Goal: Obtain resource: Obtain resource

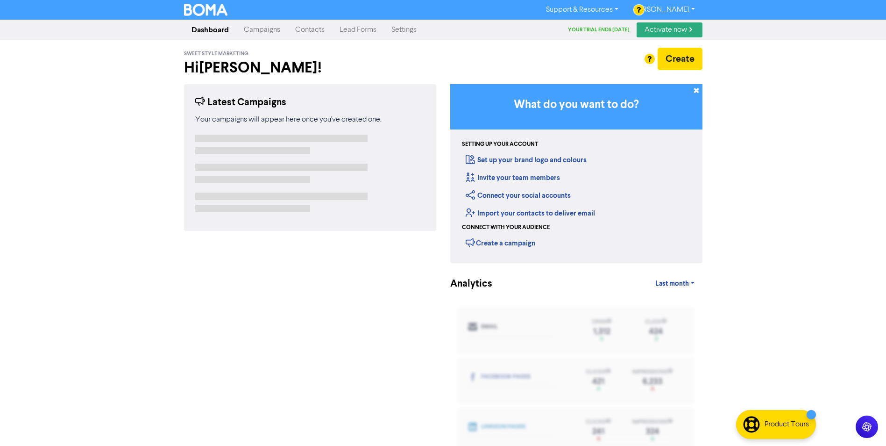
click at [262, 31] on link "Campaigns" at bounding box center [261, 30] width 51 height 19
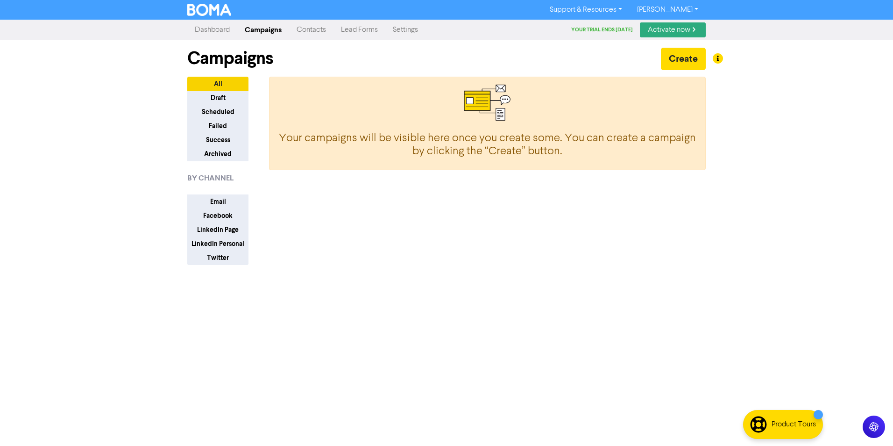
click at [416, 29] on link "Settings" at bounding box center [405, 30] width 40 height 19
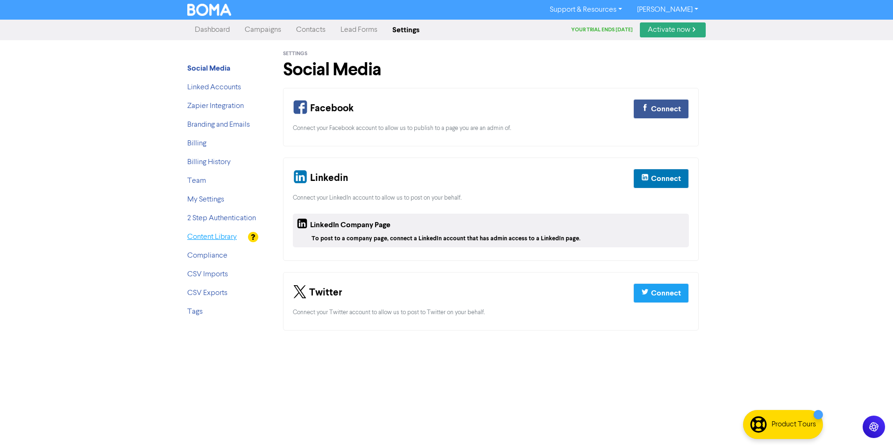
click at [198, 238] on link "Content Library" at bounding box center [212, 236] width 50 height 7
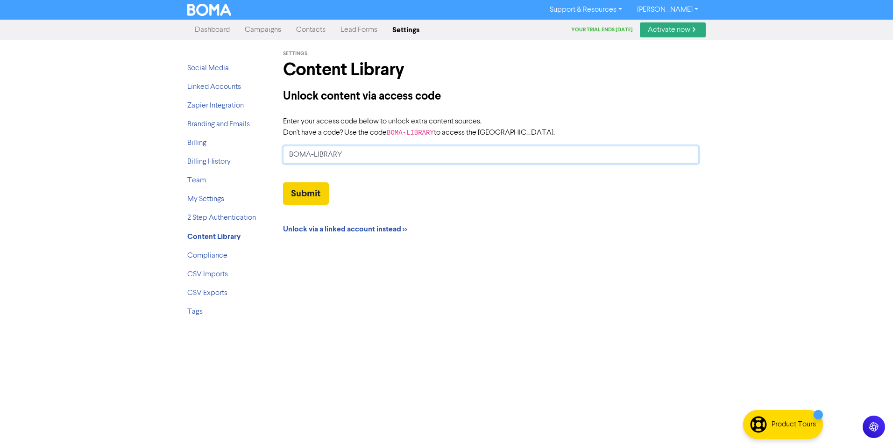
type input "BOMA-LIBRARY"
click at [304, 192] on button "Submit" at bounding box center [306, 193] width 46 height 22
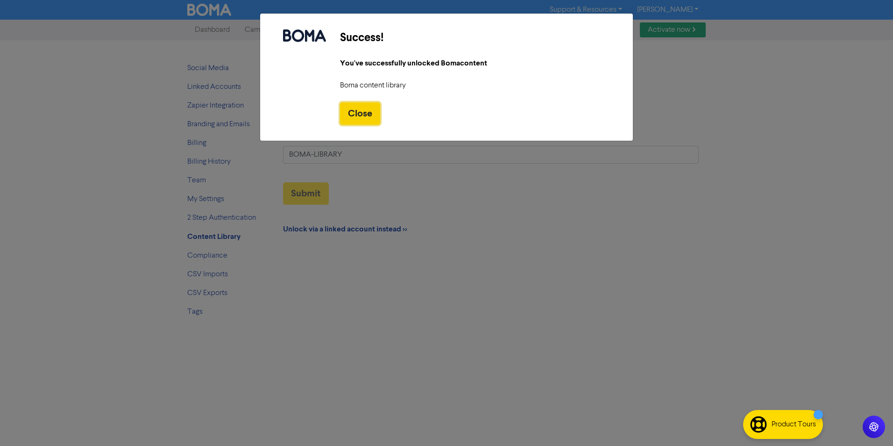
click at [363, 108] on button "Close" at bounding box center [360, 113] width 40 height 22
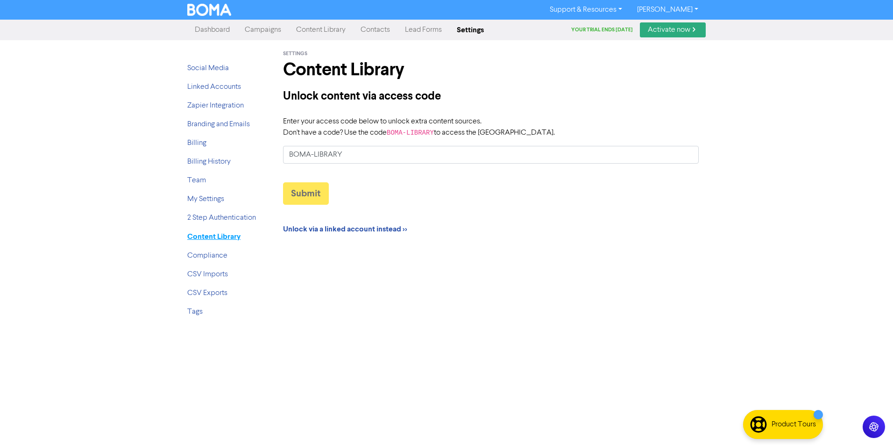
click at [211, 233] on strong "Content Library" at bounding box center [213, 236] width 53 height 9
click at [322, 30] on link "Content Library" at bounding box center [321, 30] width 64 height 19
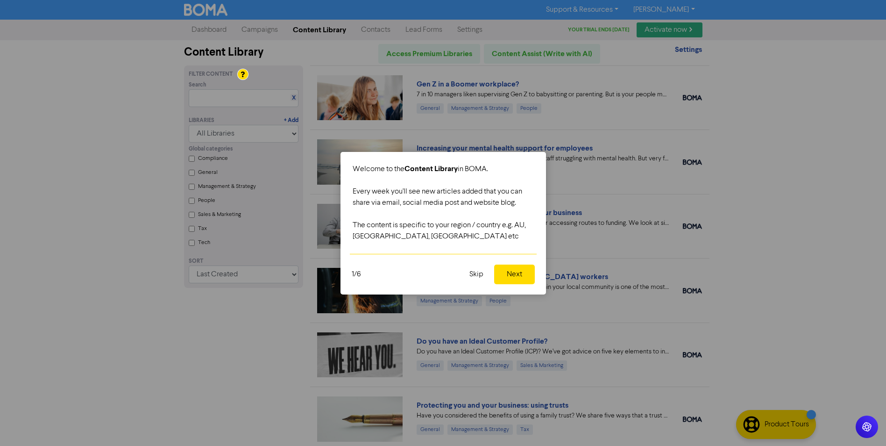
click at [517, 274] on button "Next" at bounding box center [514, 274] width 41 height 20
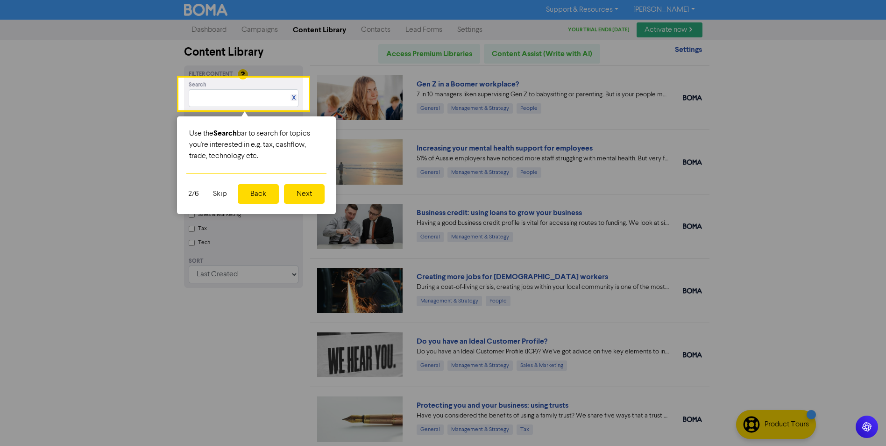
click at [308, 194] on button "Next" at bounding box center [304, 194] width 41 height 20
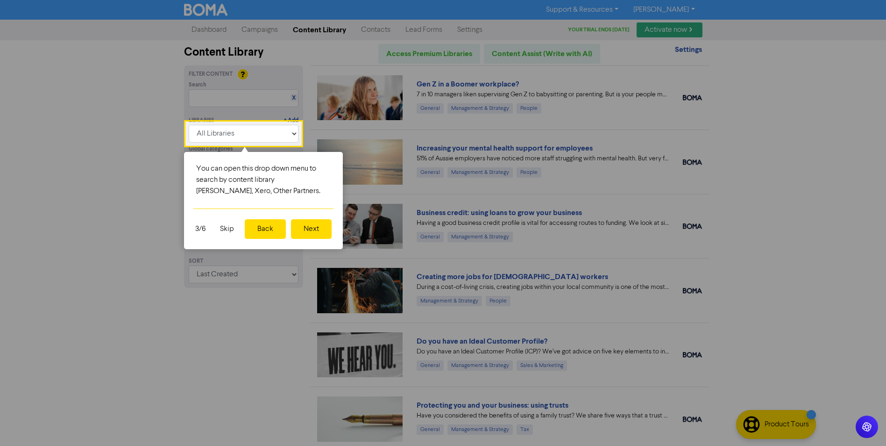
click at [313, 228] on button "Next" at bounding box center [311, 229] width 41 height 20
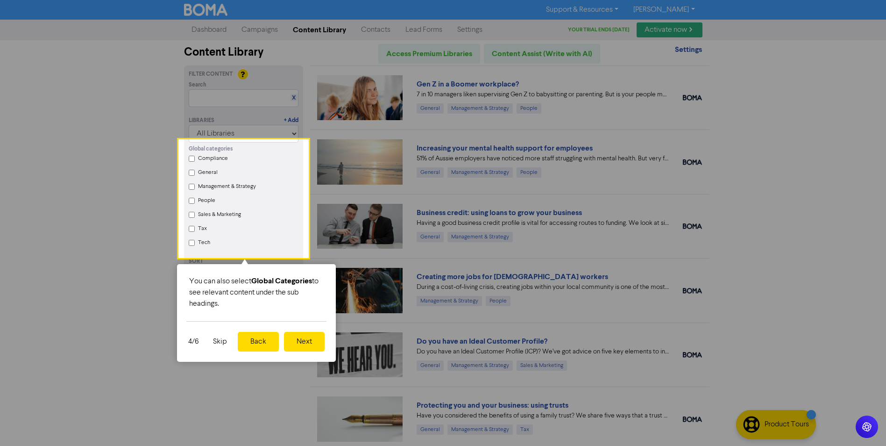
click at [308, 344] on button "Next" at bounding box center [304, 342] width 41 height 20
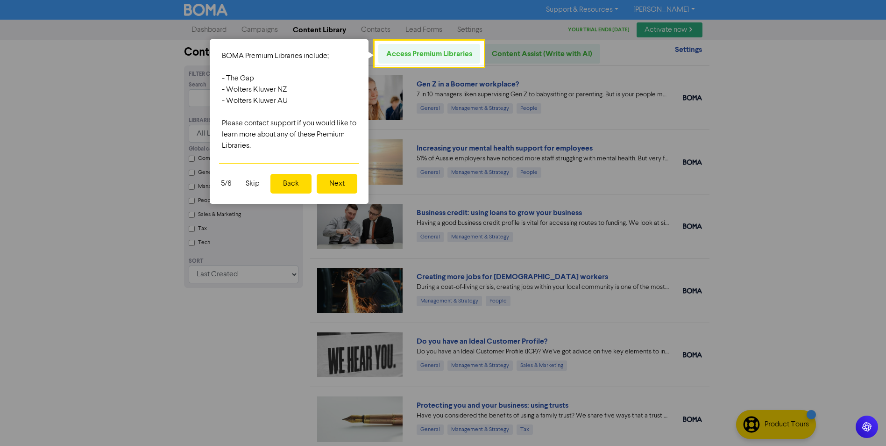
click at [337, 183] on button "Next" at bounding box center [337, 184] width 41 height 20
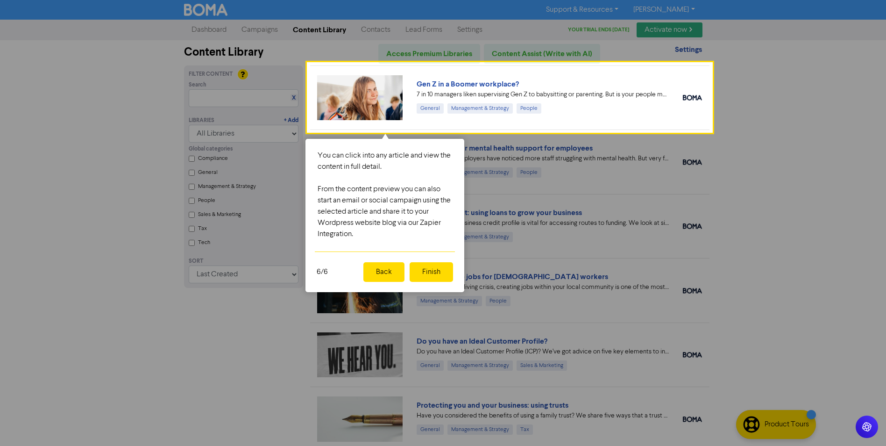
click at [434, 272] on button "Finish" at bounding box center [431, 272] width 43 height 20
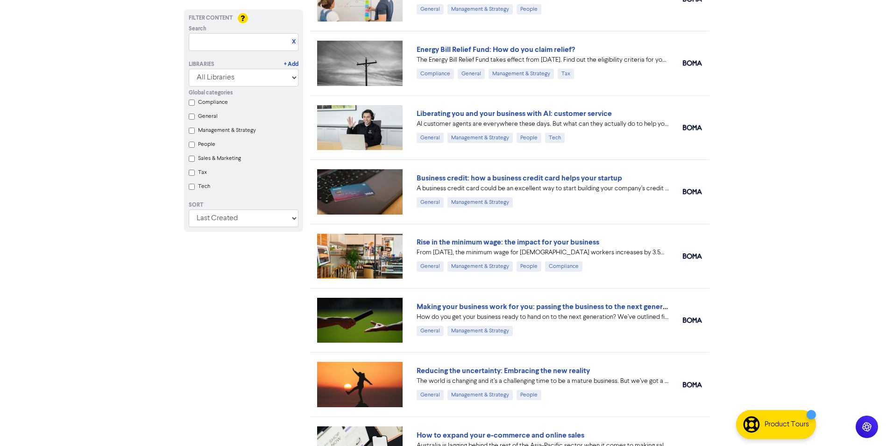
scroll to position [863, 0]
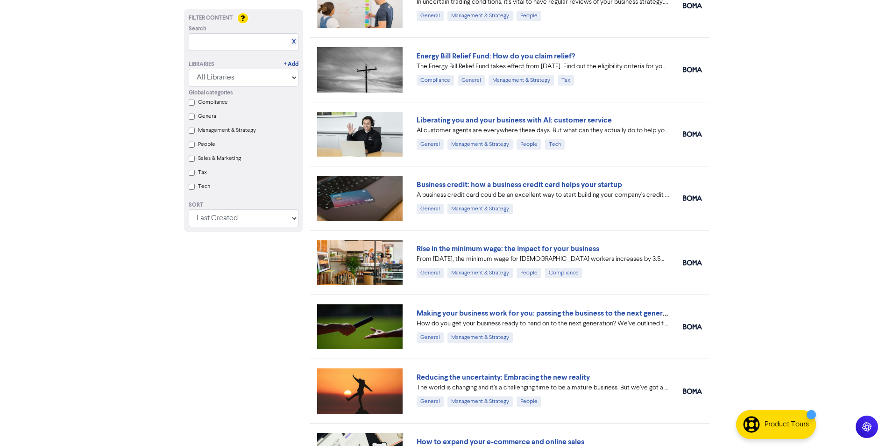
click at [226, 130] on label "Management & Strategy" at bounding box center [227, 130] width 58 height 8
click at [195, 130] on Strategy "Management & Strategy" at bounding box center [192, 131] width 6 height 6
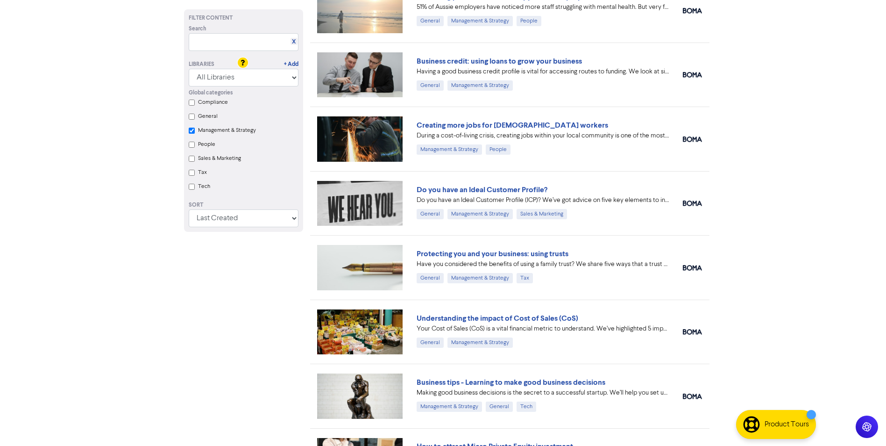
scroll to position [239, 0]
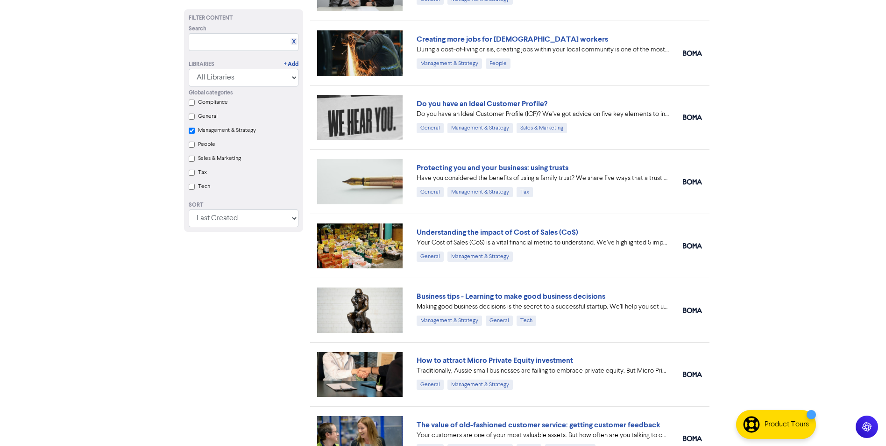
checkbox Strategy "true"
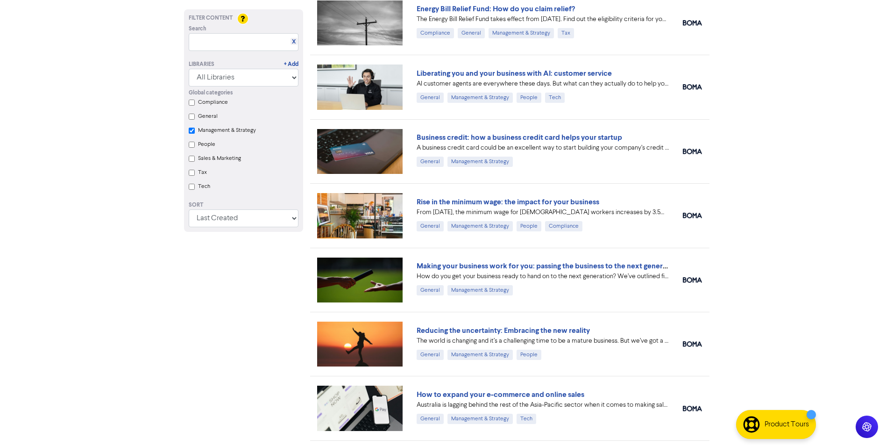
scroll to position [846, 0]
click at [532, 264] on link "Making your business work for you: passing the business to the next generation" at bounding box center [548, 265] width 263 height 9
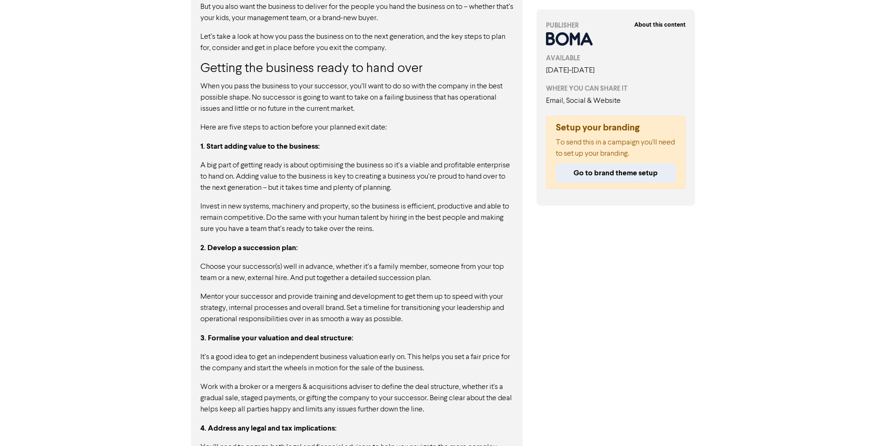
scroll to position [468, 0]
